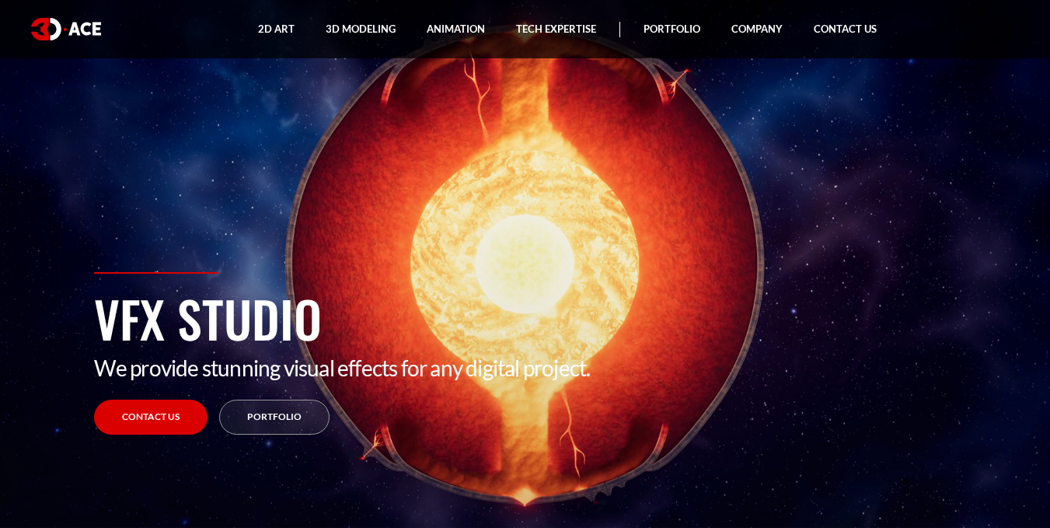
click at [61, 26] on img at bounding box center [66, 29] width 70 height 23
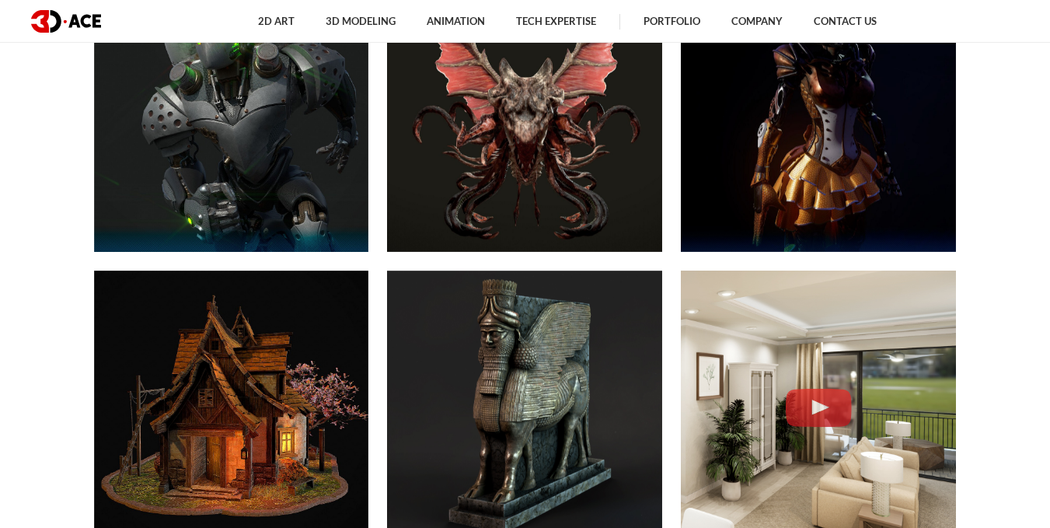
scroll to position [933, 0]
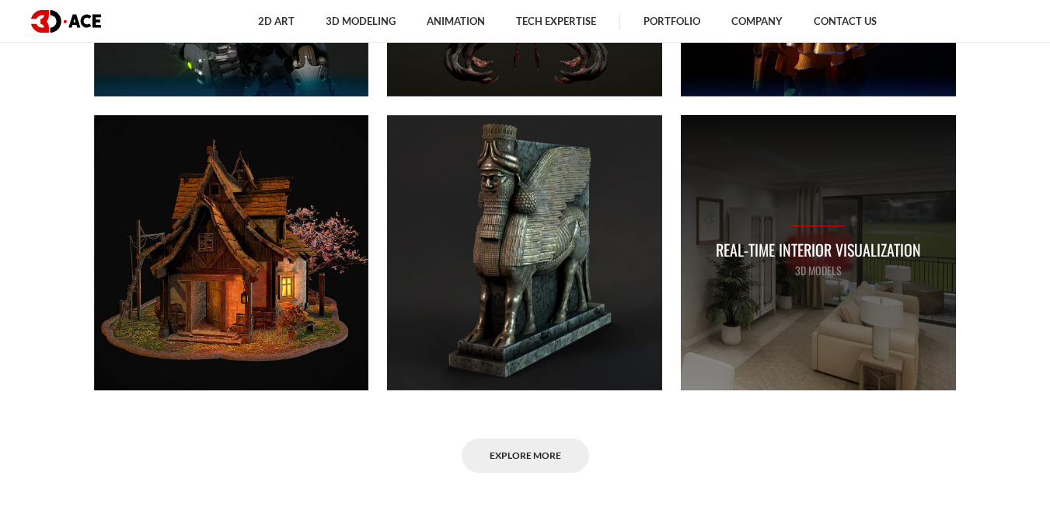
click at [816, 245] on p "Real-time Interior Visualization" at bounding box center [818, 250] width 205 height 24
